Goal: Task Accomplishment & Management: Complete application form

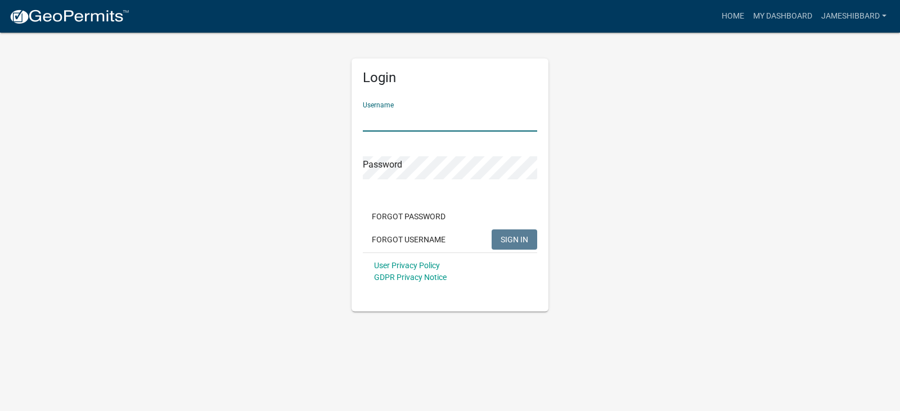
click at [402, 124] on input "Username" at bounding box center [450, 120] width 174 height 23
type input "jameshibbard"
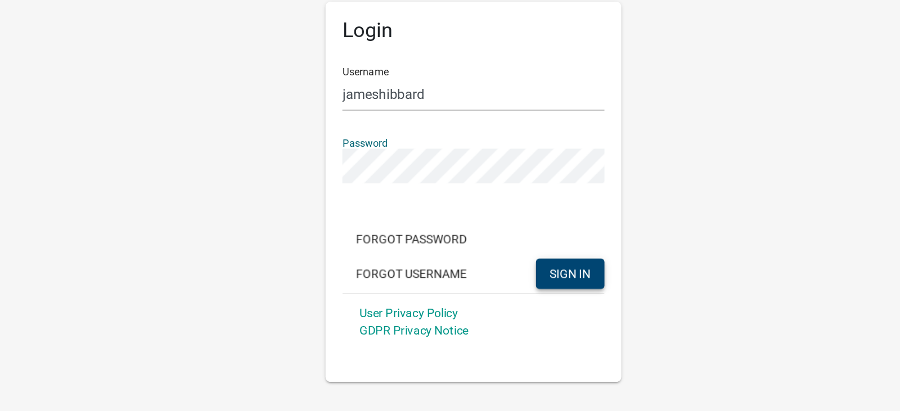
click at [520, 242] on span "SIGN IN" at bounding box center [515, 239] width 28 height 9
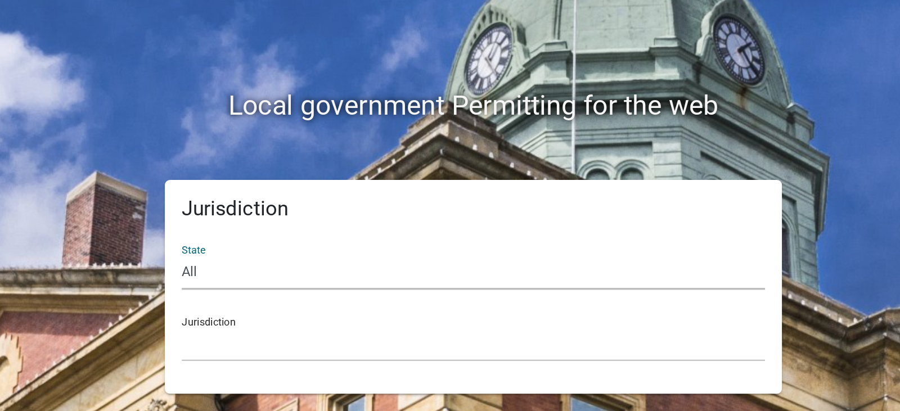
click at [401, 242] on select "All [US_STATE] [US_STATE] [US_STATE] [US_STATE] [US_STATE] [US_STATE] [US_STATE…" at bounding box center [450, 238] width 388 height 23
select select "[US_STATE]"
click at [256, 227] on select "All [US_STATE] [US_STATE] [US_STATE] [US_STATE] [US_STATE] [US_STATE] [US_STATE…" at bounding box center [450, 238] width 388 height 23
click at [275, 290] on select "City of [GEOGRAPHIC_DATA], [US_STATE] City of [GEOGRAPHIC_DATA], [US_STATE] Cit…" at bounding box center [450, 286] width 388 height 23
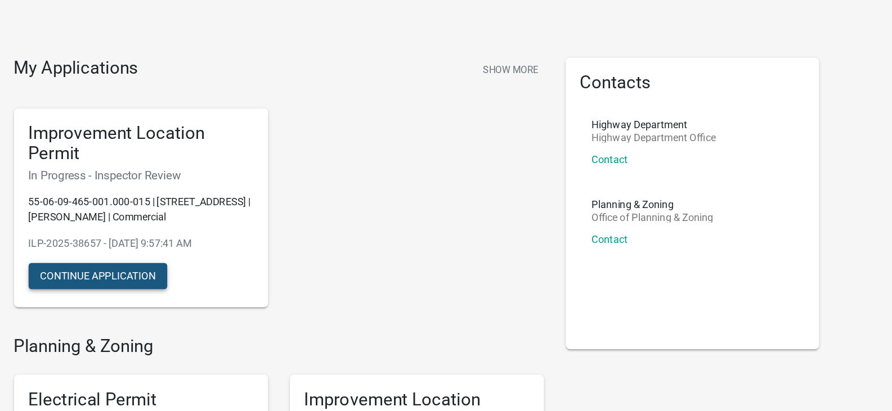
click at [184, 244] on button "Continue Application" at bounding box center [198, 250] width 107 height 20
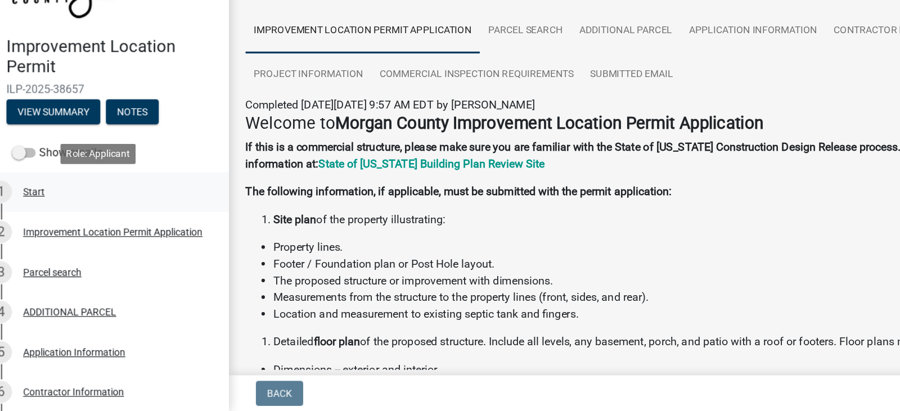
click at [44, 230] on div "Start" at bounding box center [44, 234] width 17 height 8
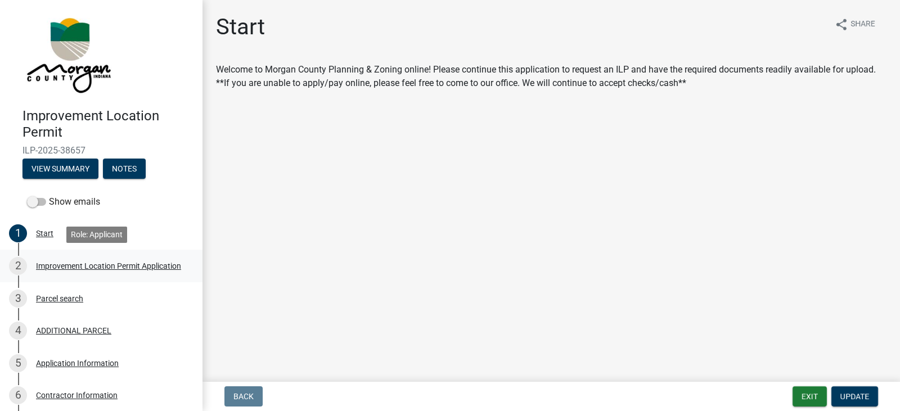
click at [58, 262] on div "Improvement Location Permit Application" at bounding box center [108, 266] width 145 height 8
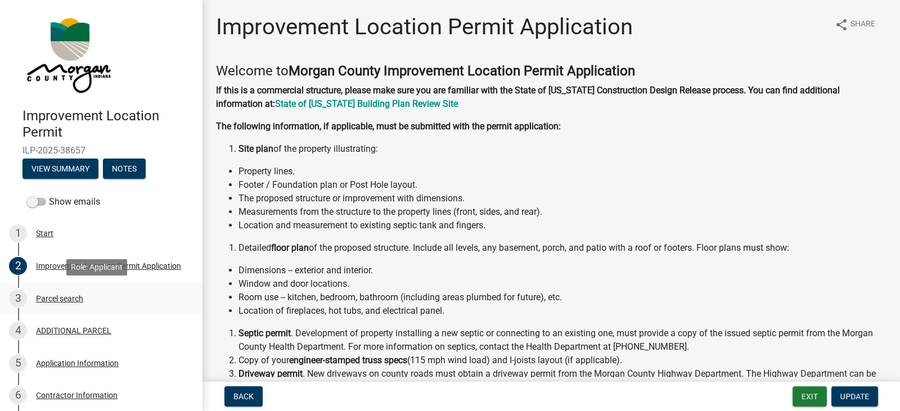
click at [62, 299] on div "Parcel search" at bounding box center [59, 299] width 47 height 8
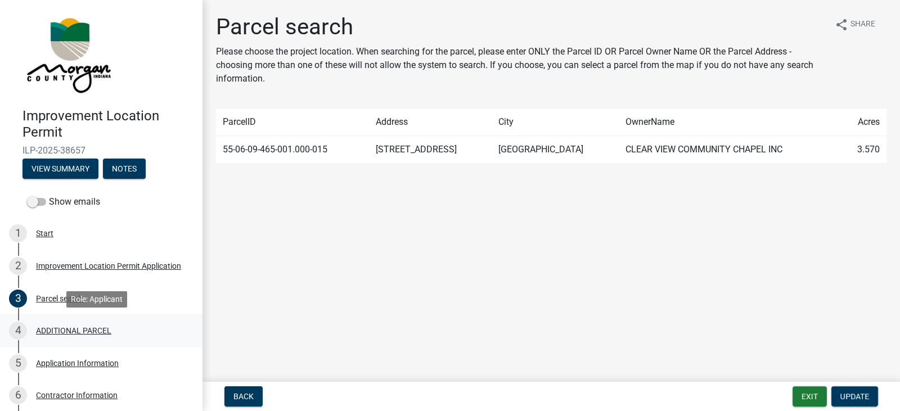
click at [66, 329] on div "ADDITIONAL PARCEL" at bounding box center [73, 331] width 75 height 8
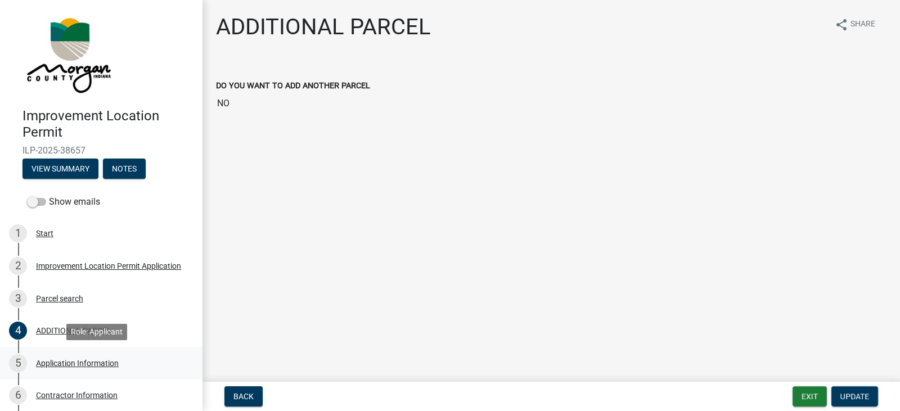
click at [65, 360] on div "Application Information" at bounding box center [77, 364] width 83 height 8
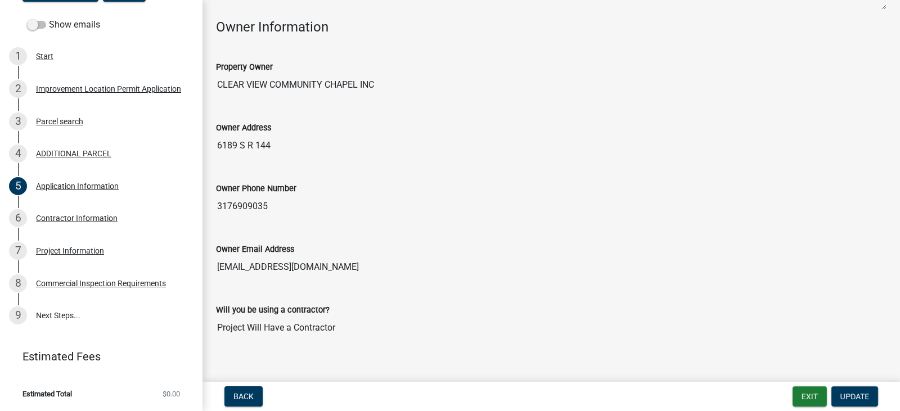
scroll to position [541, 0]
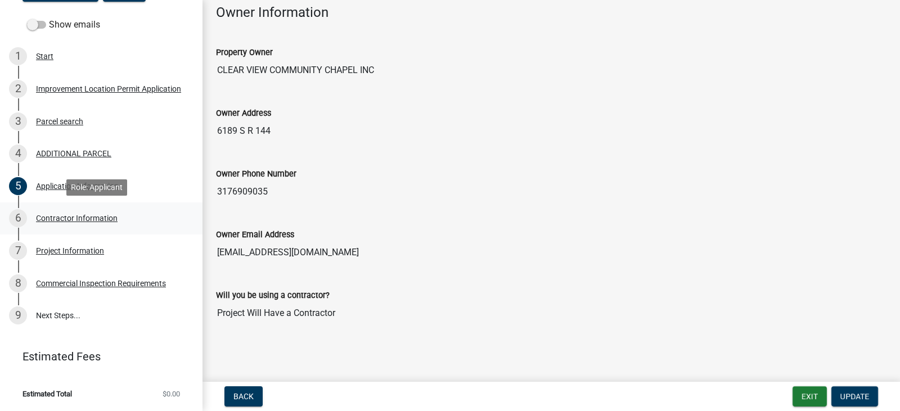
click at [70, 212] on div "6 Contractor Information" at bounding box center [97, 218] width 176 height 18
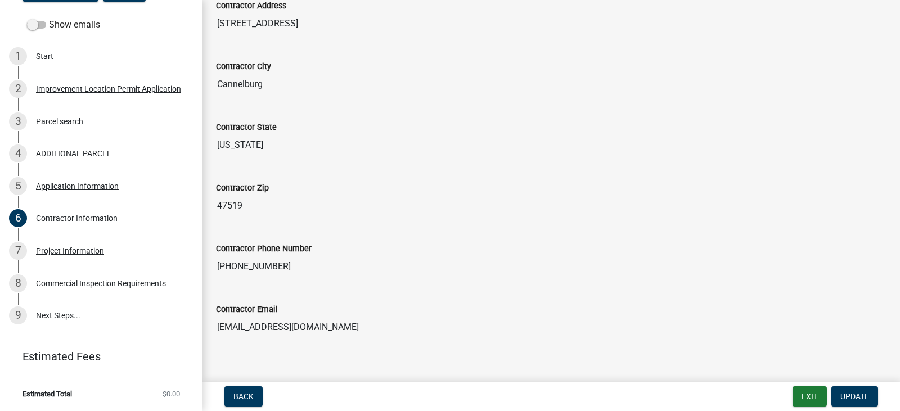
scroll to position [180, 0]
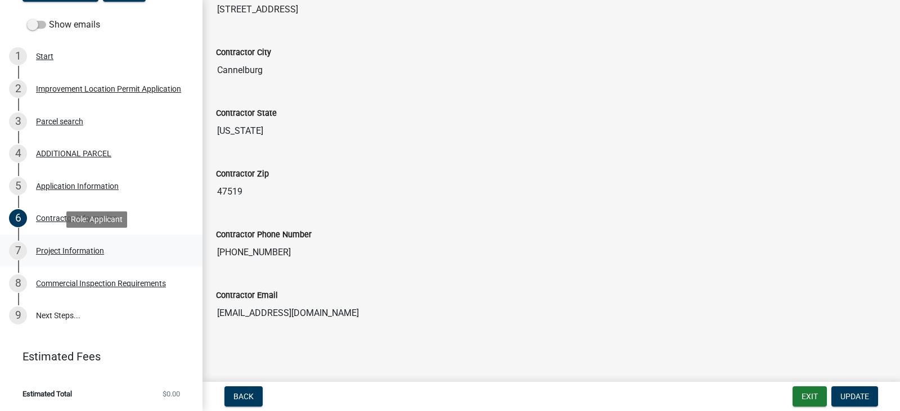
click at [73, 250] on div "Project Information" at bounding box center [70, 251] width 68 height 8
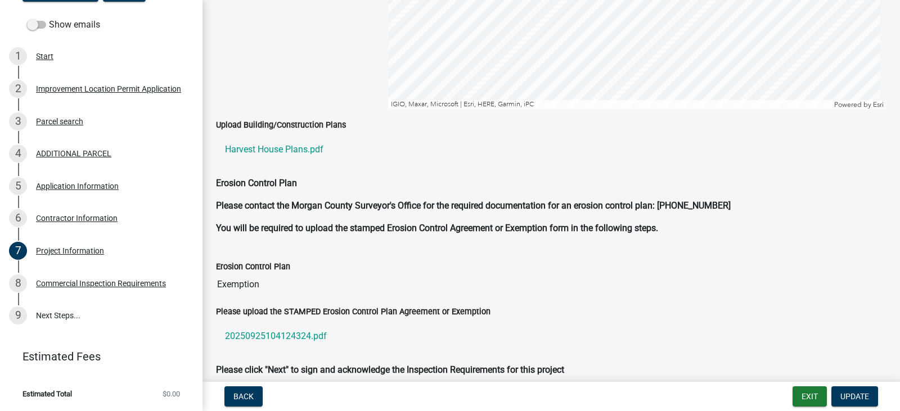
scroll to position [2394, 0]
